Goal: Task Accomplishment & Management: Use online tool/utility

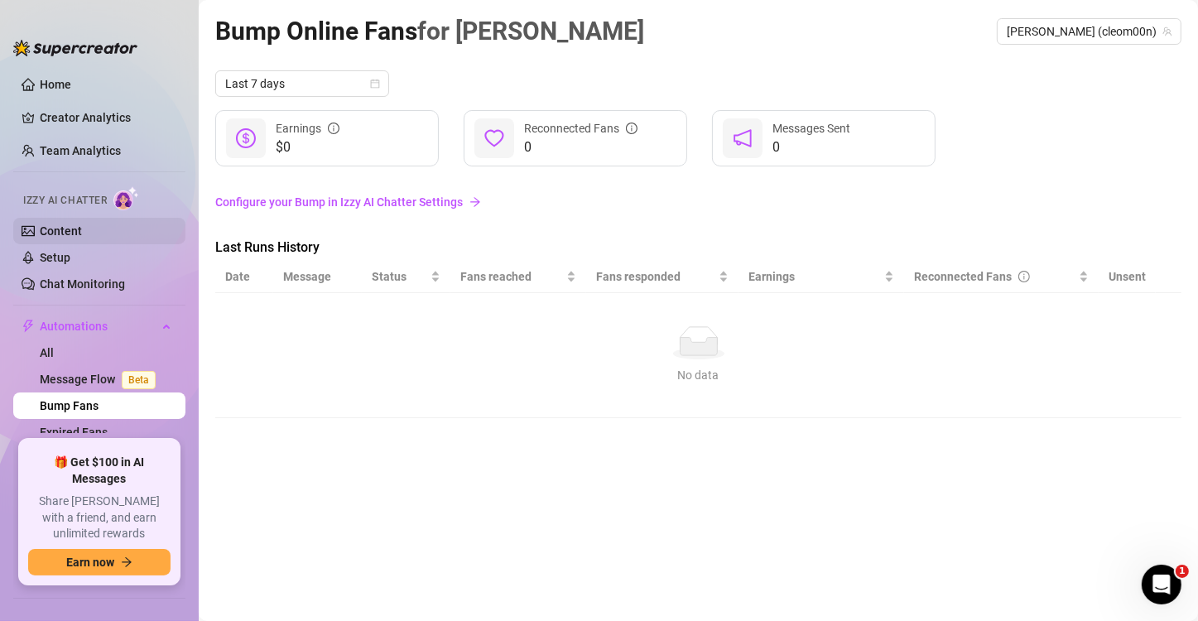
click at [82, 228] on link "Content" at bounding box center [61, 230] width 42 height 13
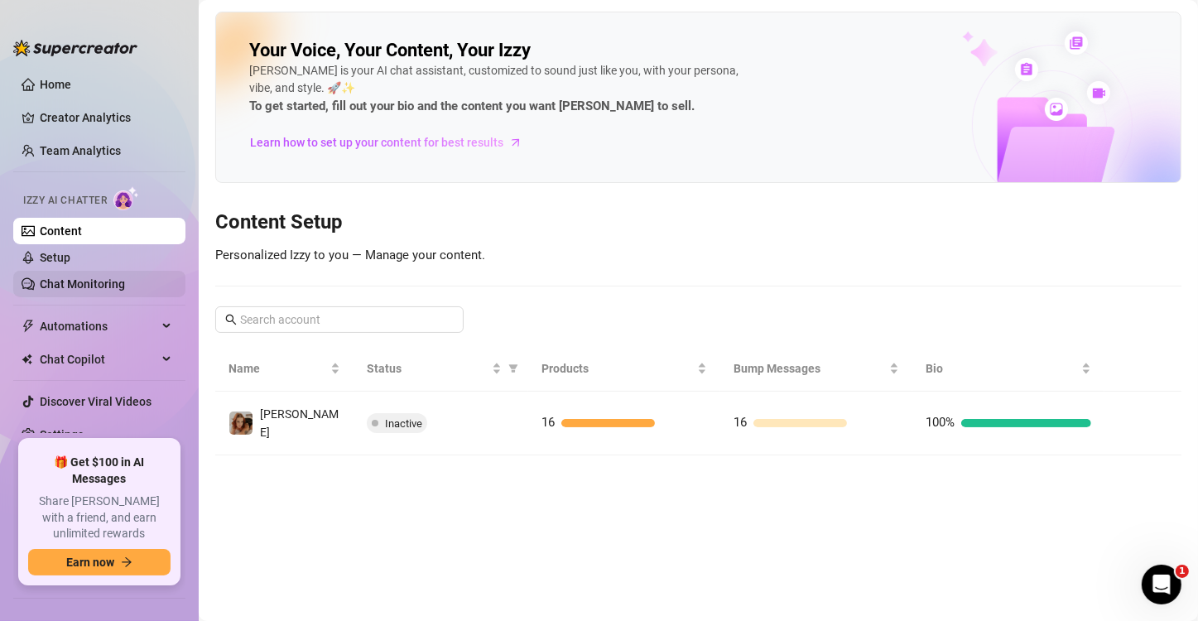
click at [64, 288] on link "Chat Monitoring" at bounding box center [82, 283] width 85 height 13
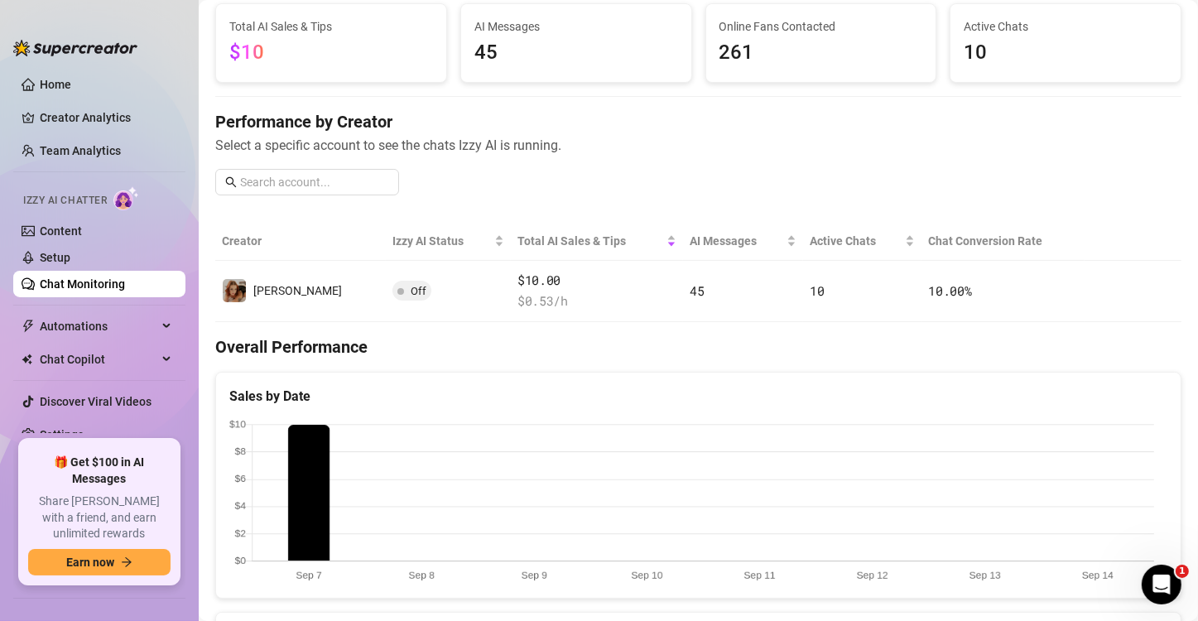
scroll to position [331, 0]
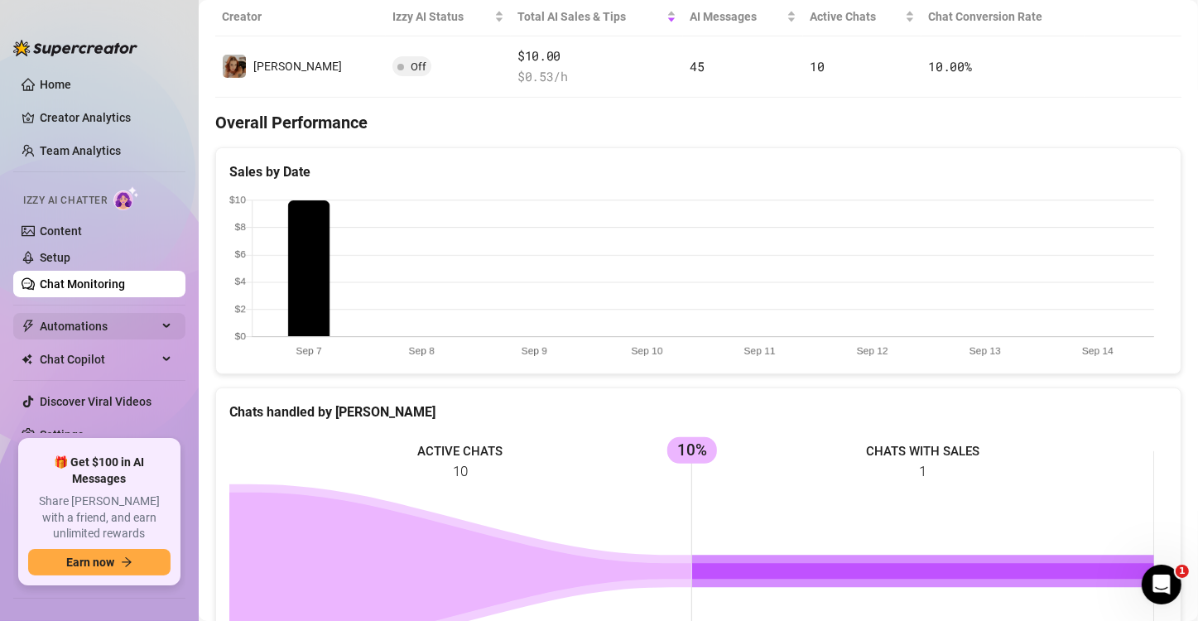
click at [111, 319] on span "Automations" at bounding box center [99, 326] width 118 height 26
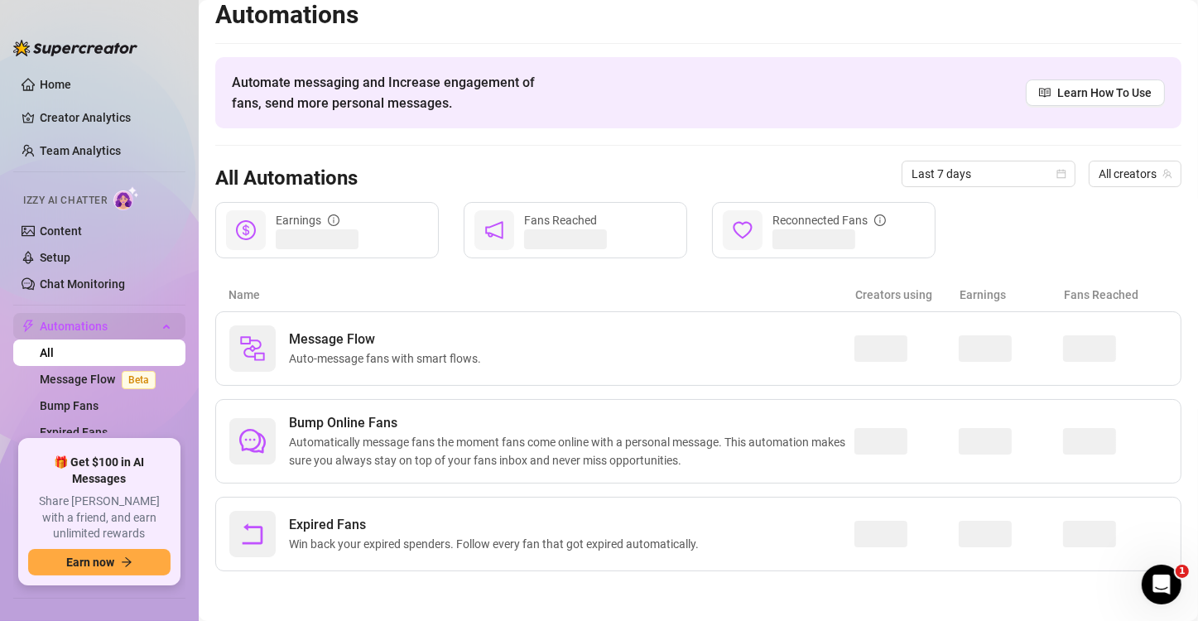
scroll to position [11, 0]
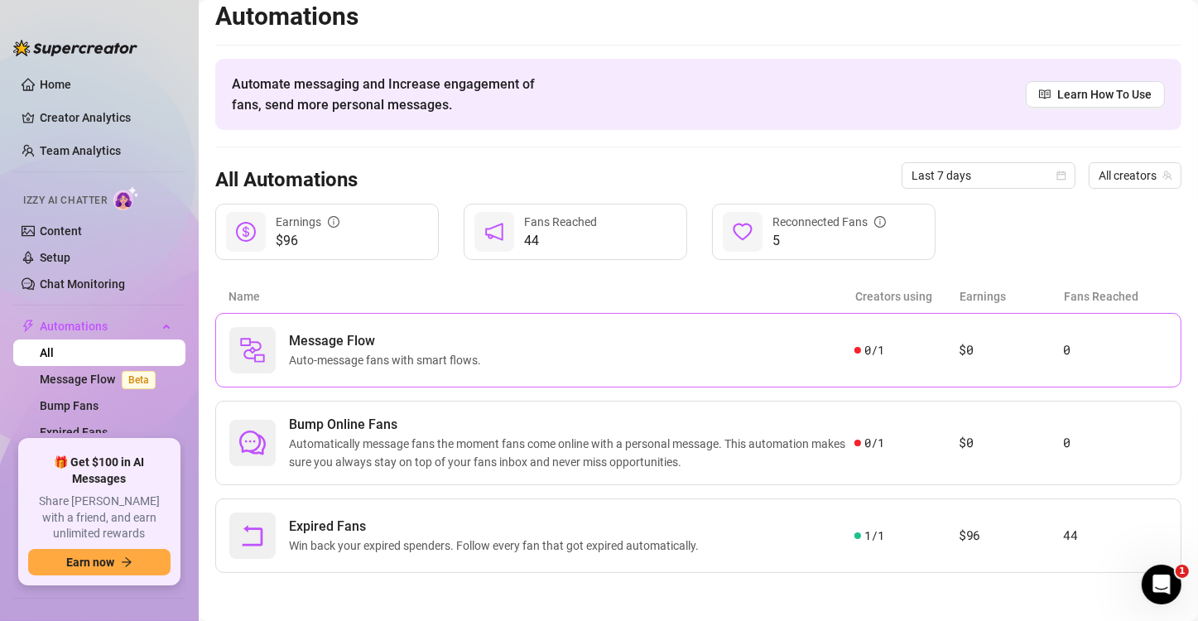
click at [518, 364] on div "Message Flow Auto-message fans with smart flows." at bounding box center [541, 350] width 625 height 46
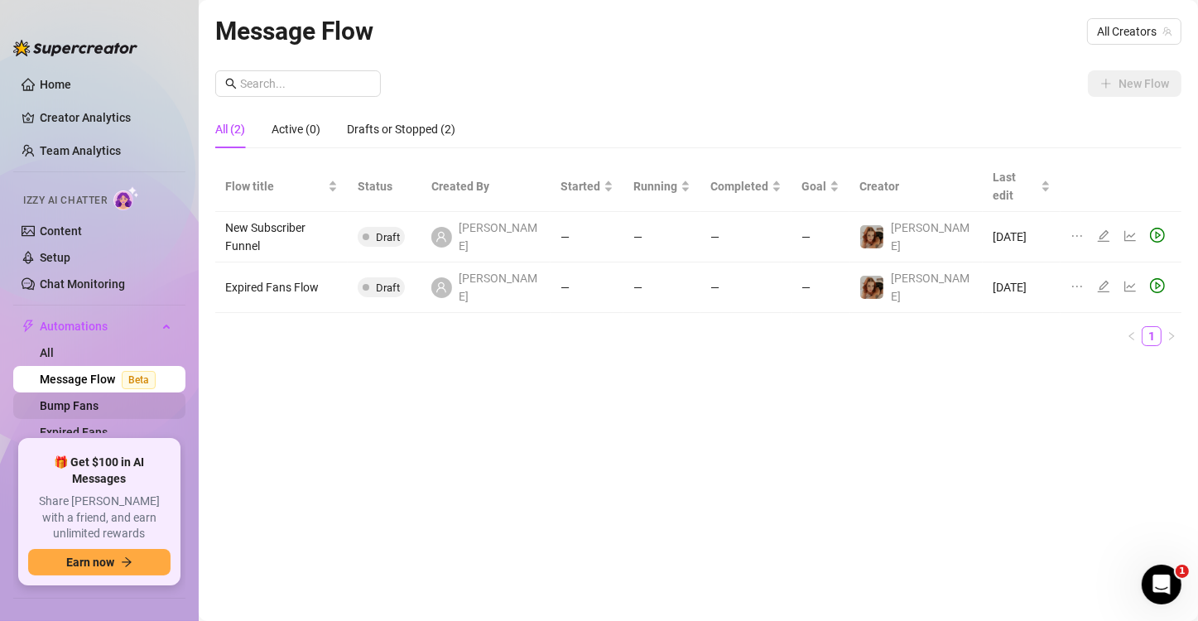
click at [98, 412] on link "Bump Fans" at bounding box center [69, 405] width 59 height 13
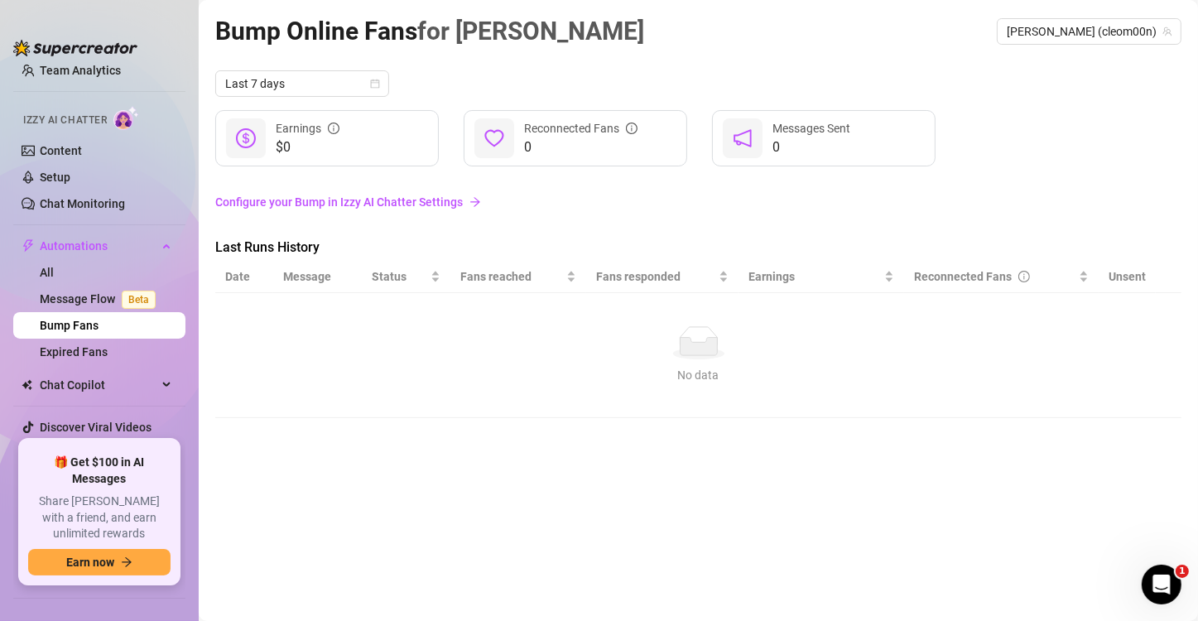
scroll to position [111, 0]
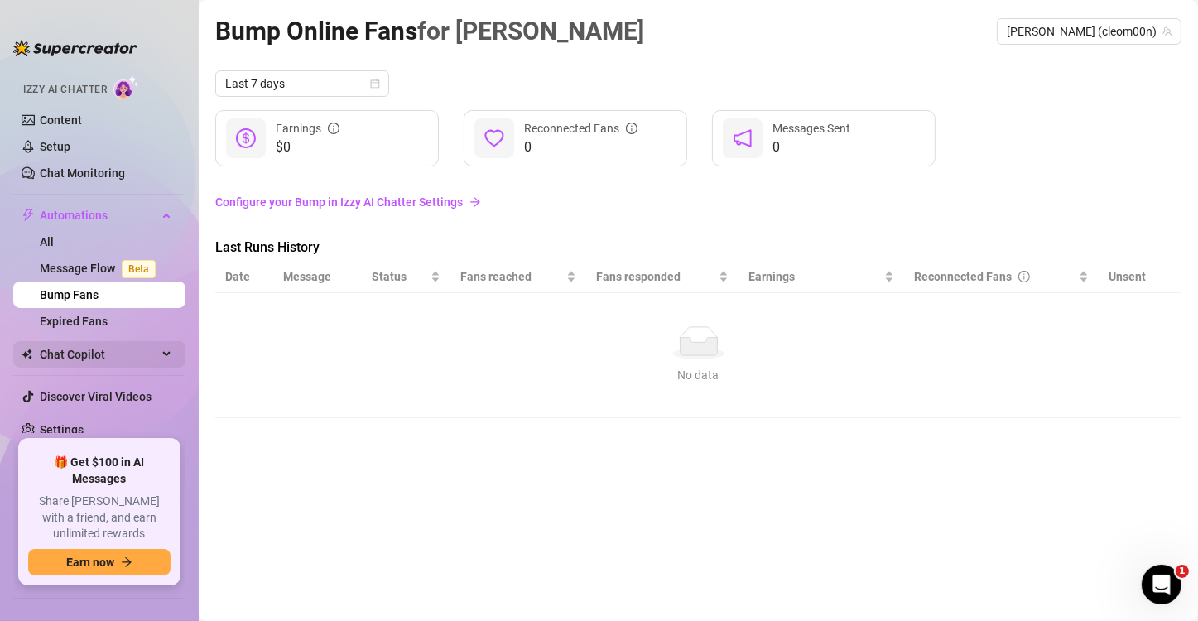
click at [89, 349] on span "Chat Copilot" at bounding box center [99, 354] width 118 height 26
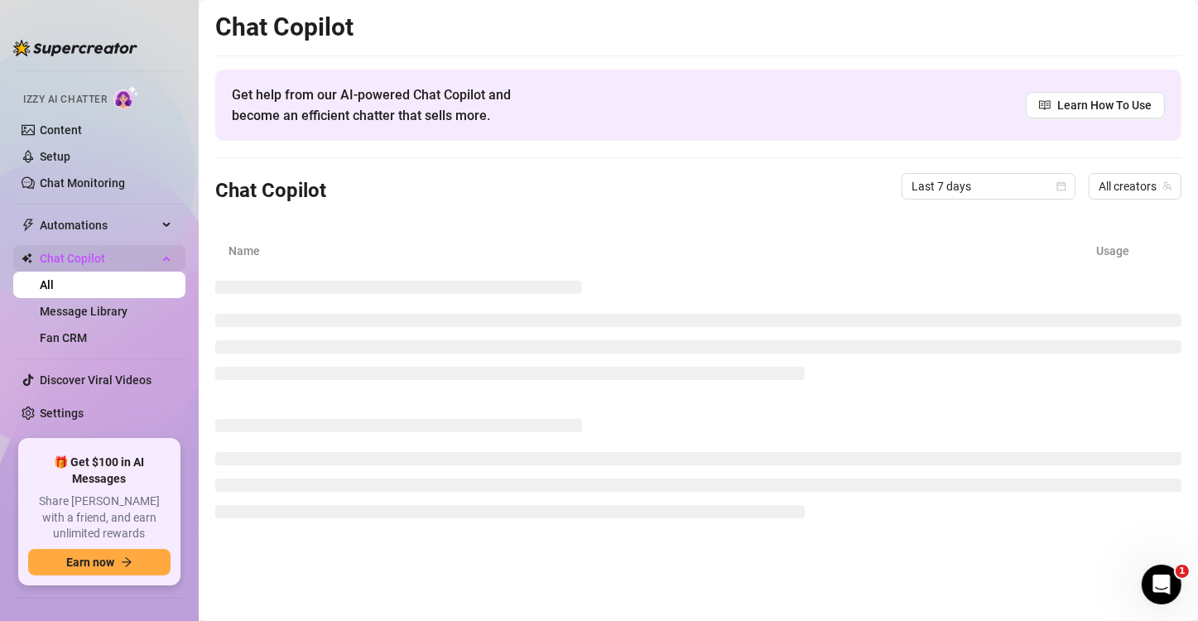
scroll to position [84, 0]
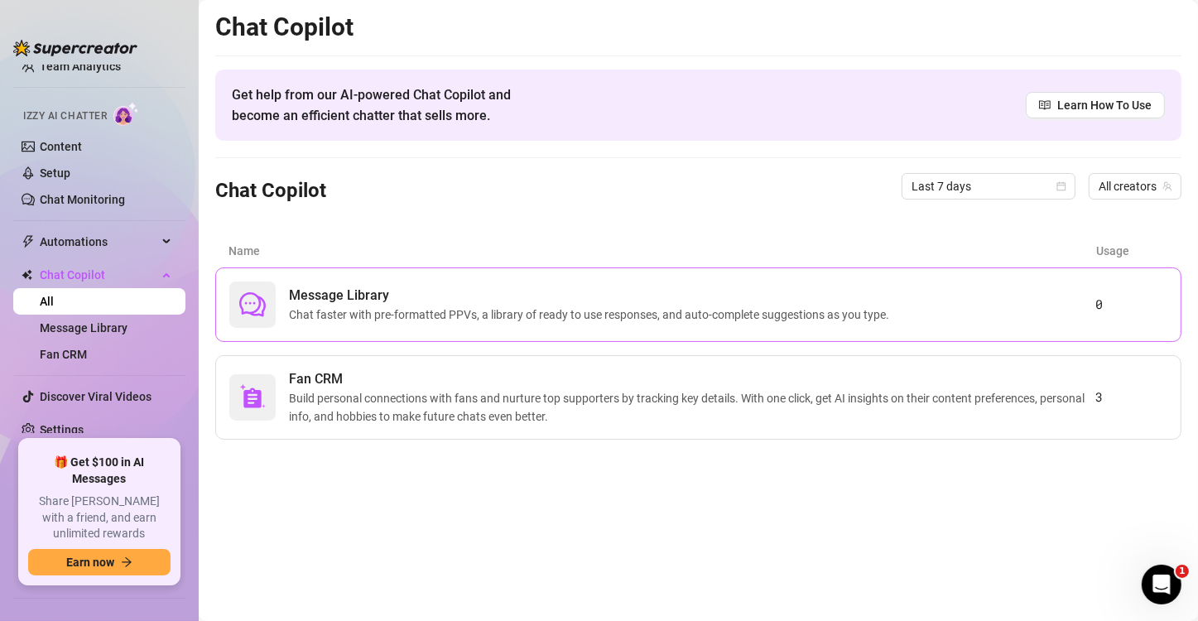
click at [419, 291] on span "Message Library" at bounding box center [592, 296] width 607 height 20
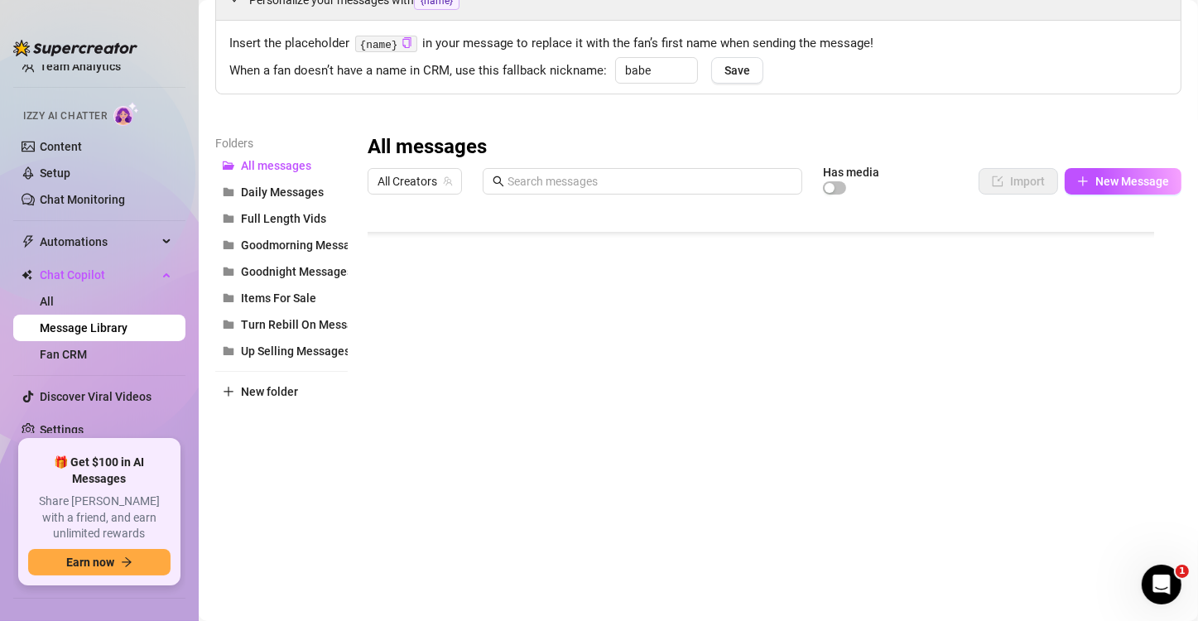
scroll to position [166, 0]
click at [827, 320] on div at bounding box center [767, 386] width 800 height 369
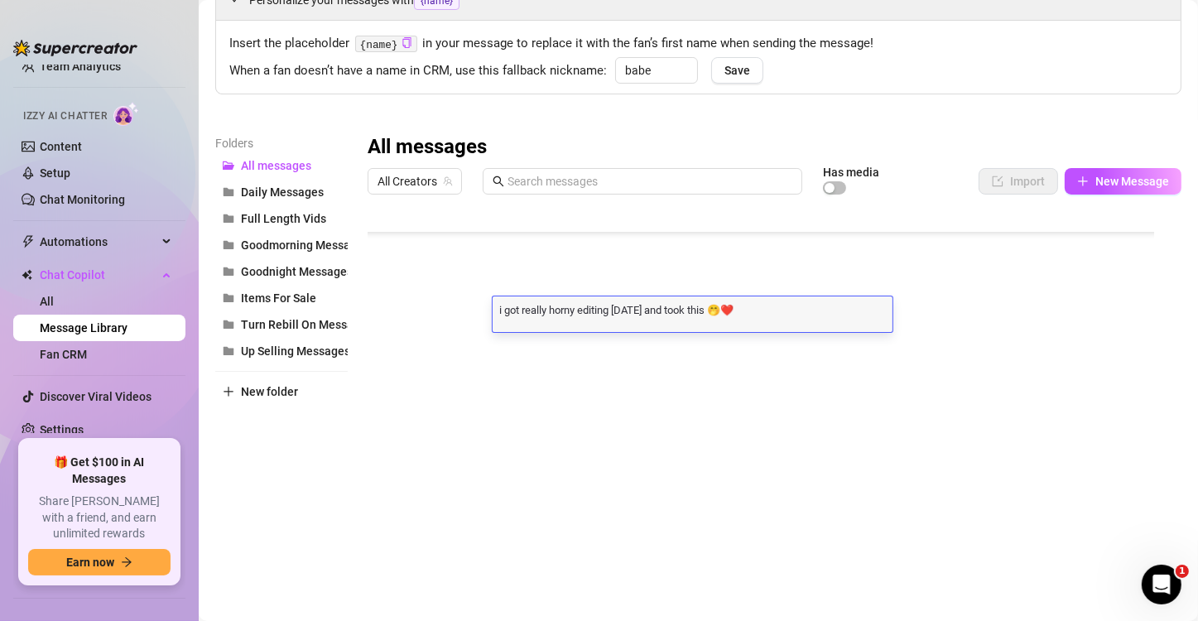
scroll to position [0, 0]
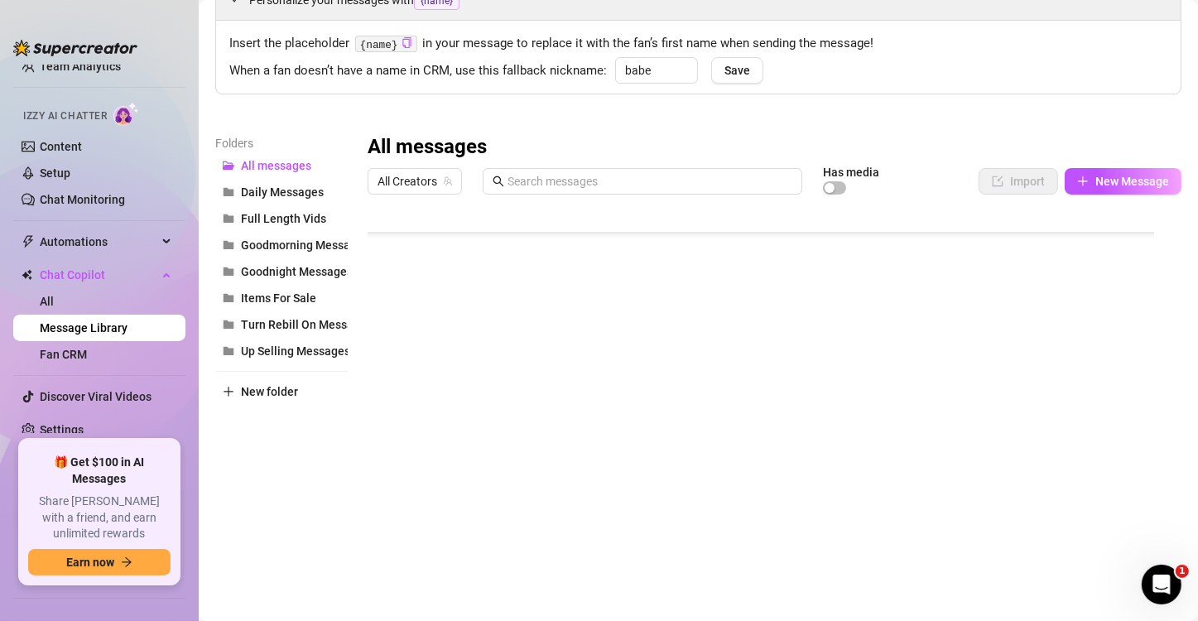
click at [881, 315] on div at bounding box center [767, 386] width 800 height 369
click at [881, 311] on div at bounding box center [767, 386] width 800 height 369
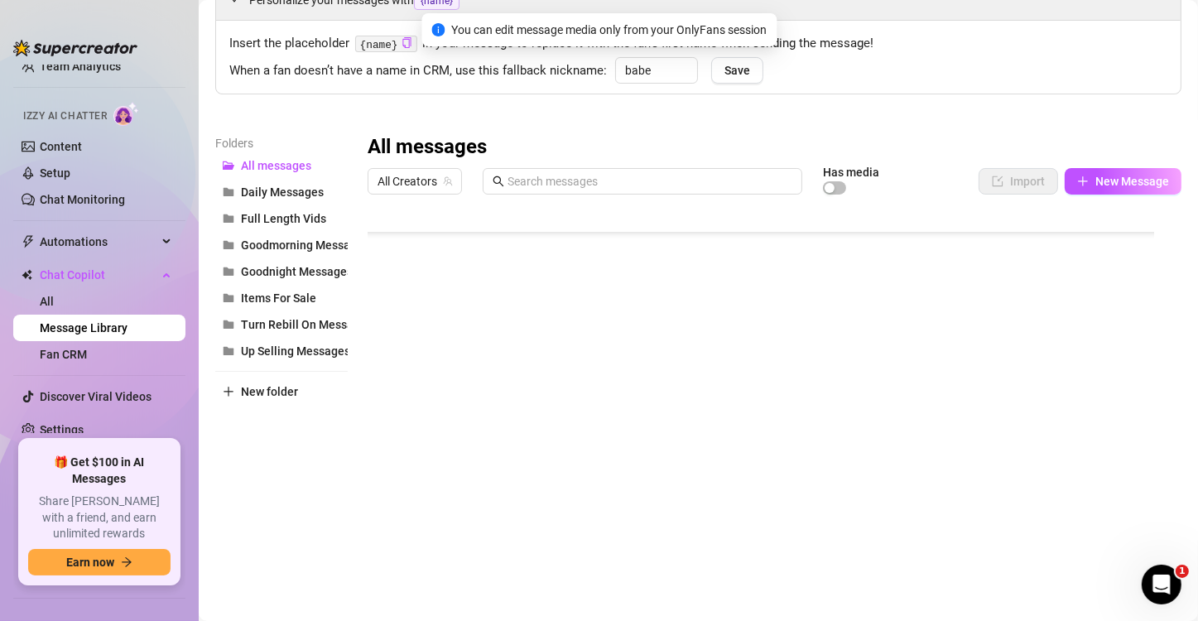
click at [881, 318] on div at bounding box center [767, 386] width 800 height 369
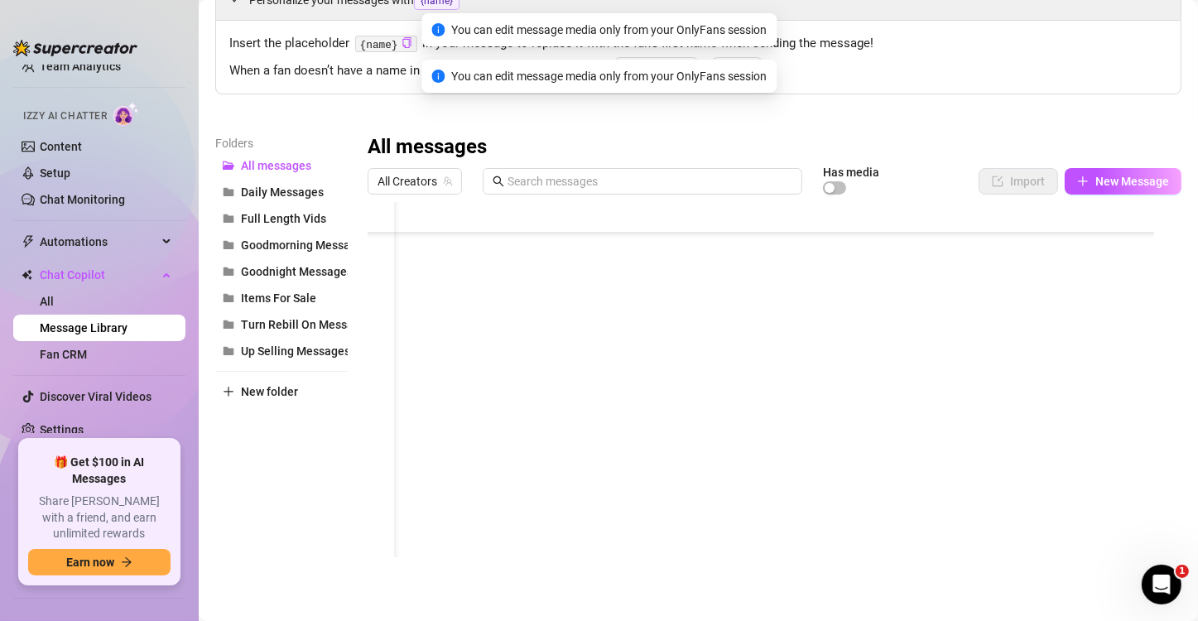
scroll to position [166, 0]
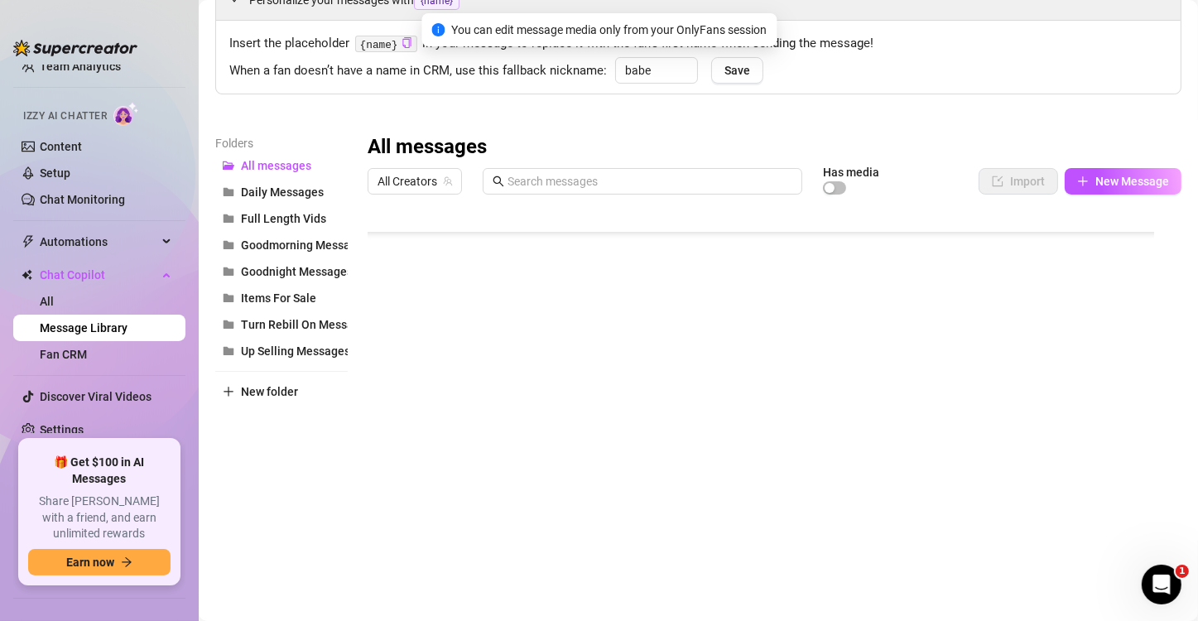
click at [388, 315] on div at bounding box center [767, 386] width 800 height 369
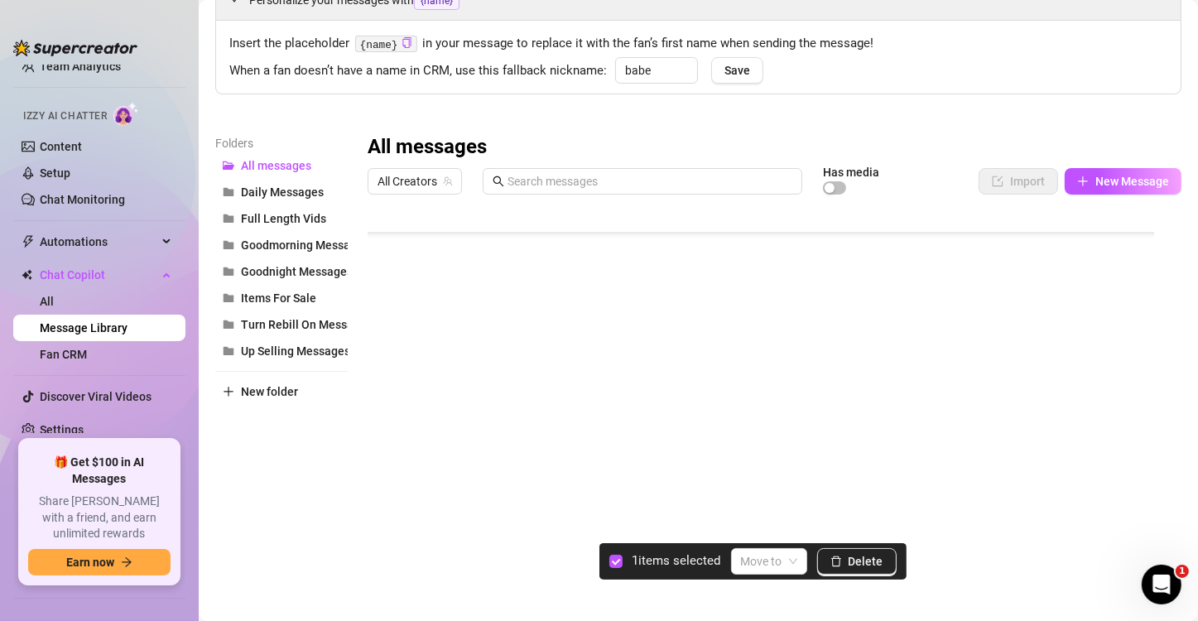
click at [388, 315] on div at bounding box center [767, 386] width 800 height 369
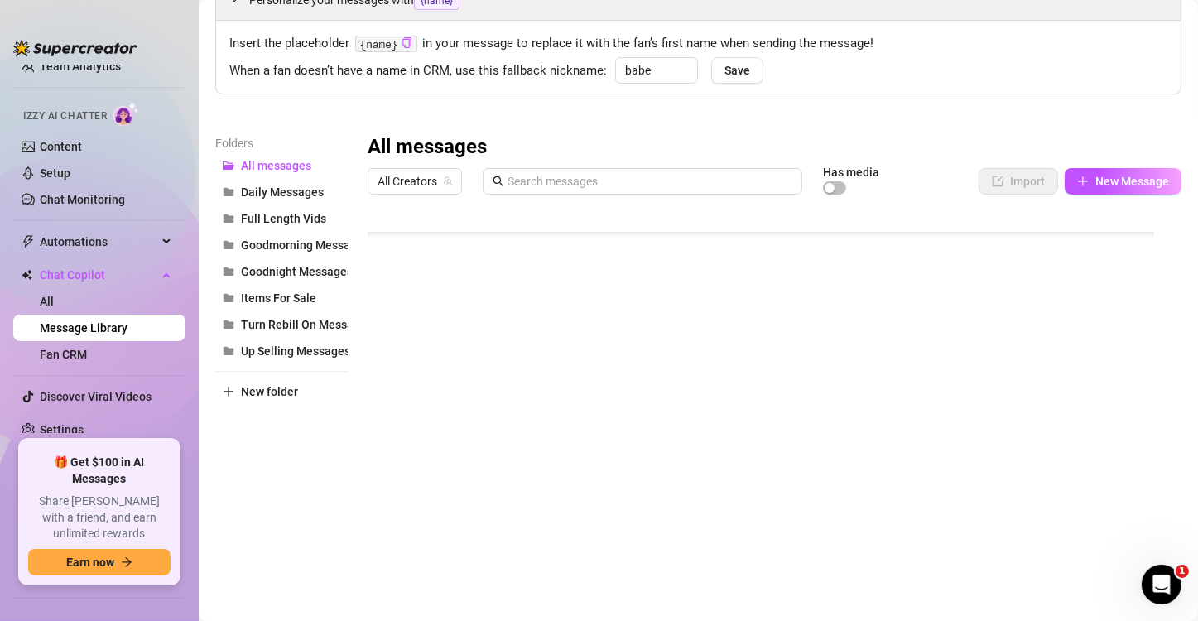
click at [483, 308] on div at bounding box center [767, 386] width 800 height 369
click at [668, 310] on div at bounding box center [767, 386] width 800 height 369
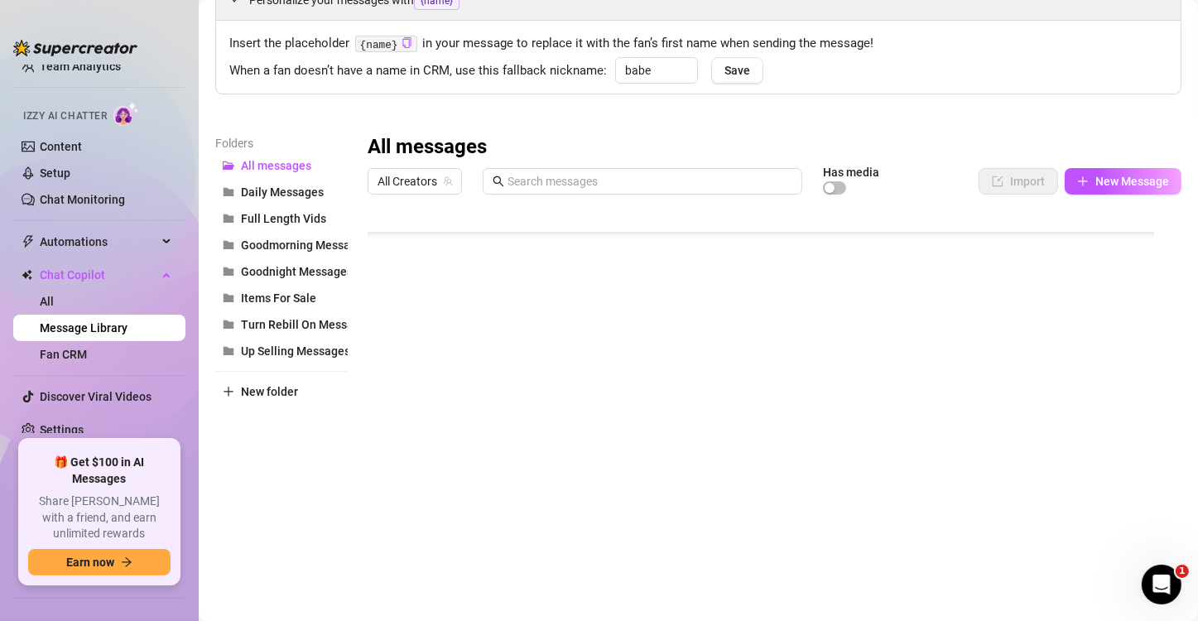
click at [881, 311] on div at bounding box center [767, 386] width 800 height 369
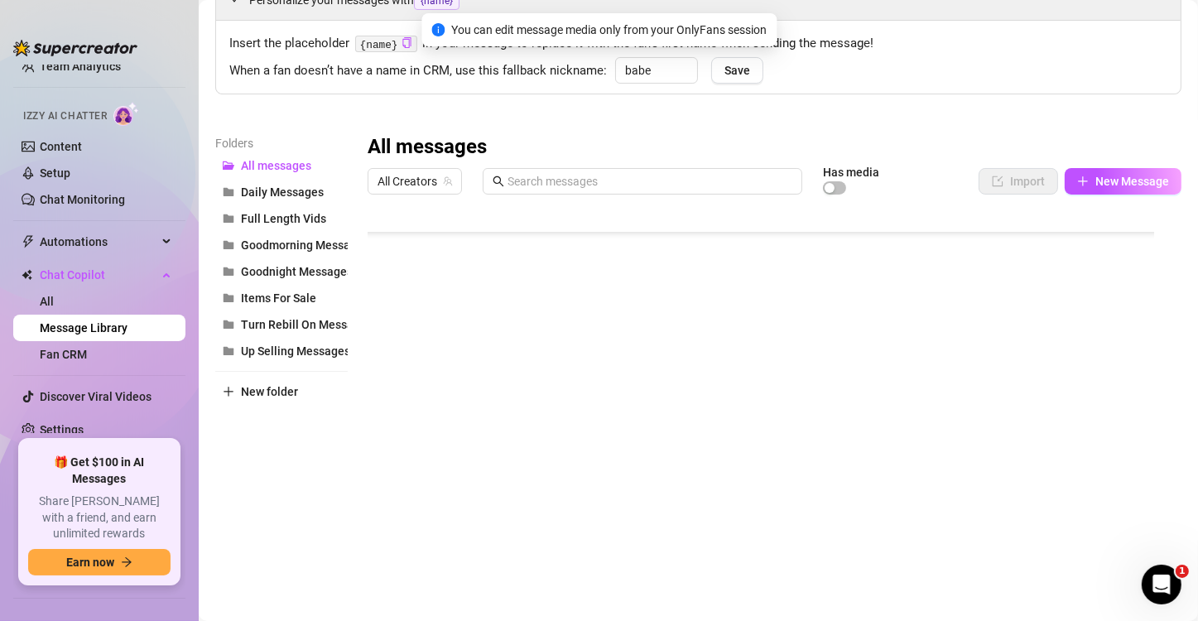
click at [881, 314] on div at bounding box center [767, 386] width 800 height 369
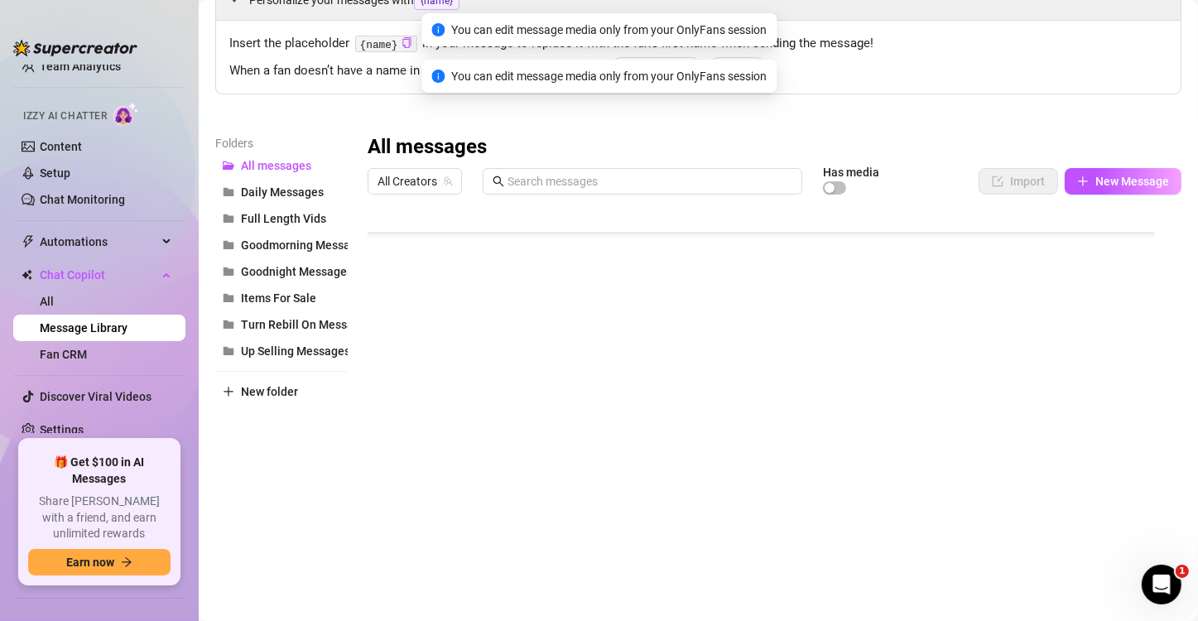
click at [881, 319] on div at bounding box center [767, 386] width 800 height 369
click at [881, 324] on div at bounding box center [767, 386] width 800 height 369
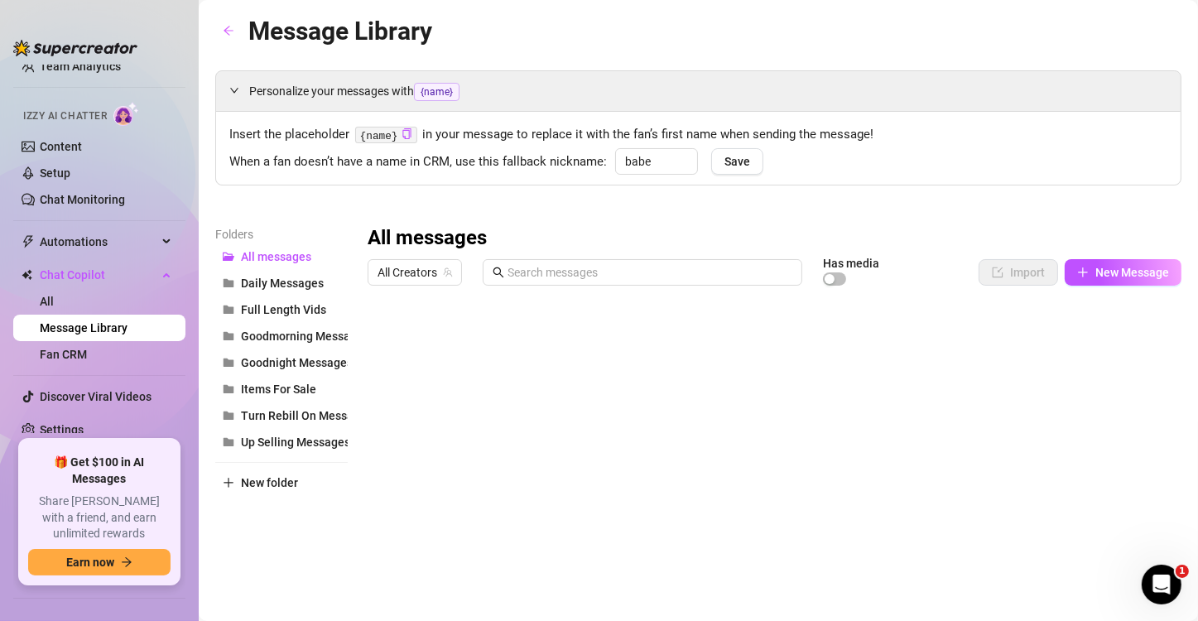
click at [632, 454] on div at bounding box center [767, 477] width 800 height 369
